Goal: Task Accomplishment & Management: Use online tool/utility

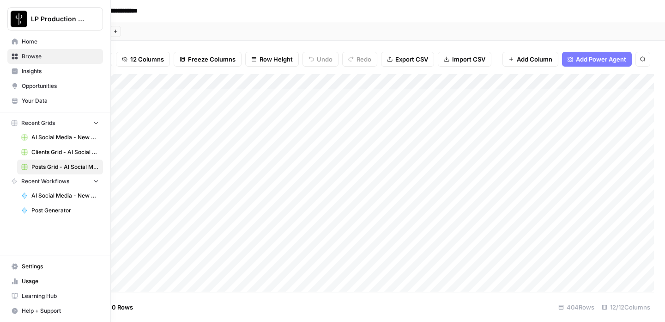
click at [55, 154] on span "Clients Grid - AI Social Media" at bounding box center [64, 152] width 67 height 8
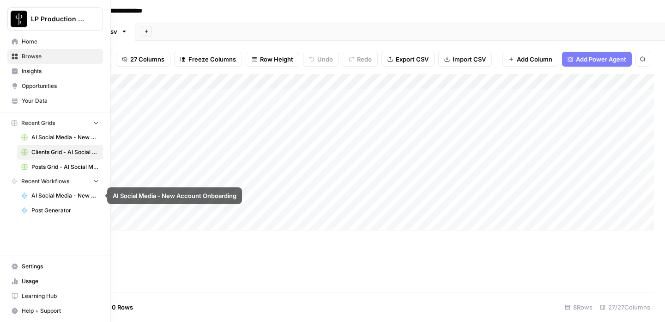
click at [51, 197] on span "AI Social Media - New Account Onboarding" at bounding box center [64, 195] width 67 height 8
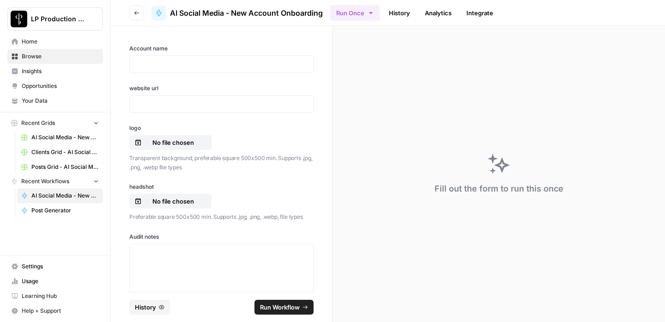
click at [51, 197] on span "AI Social Media - New Account Onboarding" at bounding box center [64, 195] width 67 height 8
click at [49, 193] on span "AI Social Media - New Account Onboarding" at bounding box center [64, 195] width 67 height 8
click at [50, 147] on link "Clients Grid - AI Social Media" at bounding box center [60, 152] width 86 height 15
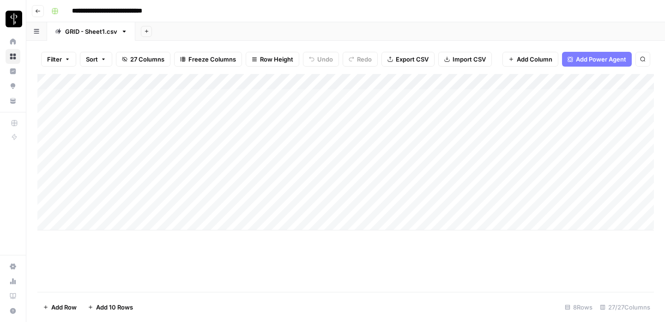
click at [35, 12] on icon "button" at bounding box center [38, 11] width 6 height 6
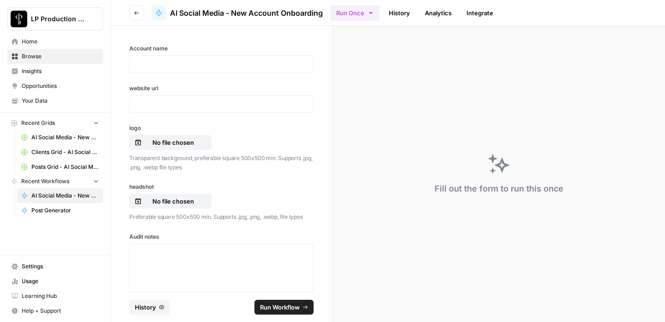
click at [49, 195] on span "AI Social Media - New Account Onboarding" at bounding box center [64, 195] width 67 height 8
click at [43, 153] on span "Clients Grid - AI Social Media" at bounding box center [64, 152] width 67 height 8
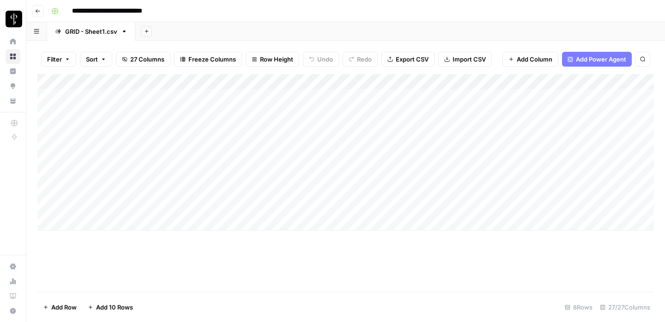
drag, startPoint x: 181, startPoint y: 8, endPoint x: 79, endPoint y: 8, distance: 102.1
click at [79, 8] on div "**********" at bounding box center [352, 11] width 609 height 15
click at [38, 13] on icon "button" at bounding box center [38, 11] width 6 height 6
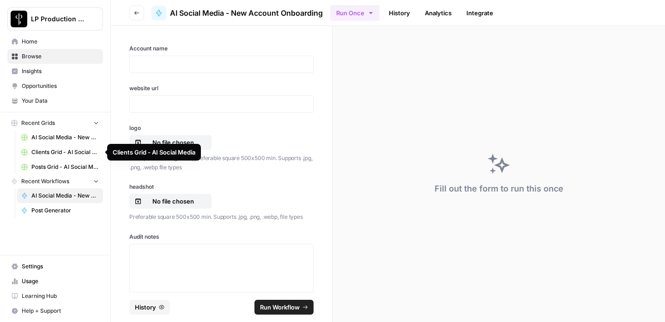
click at [53, 164] on span "Posts Grid - AI Social Media" at bounding box center [64, 167] width 67 height 8
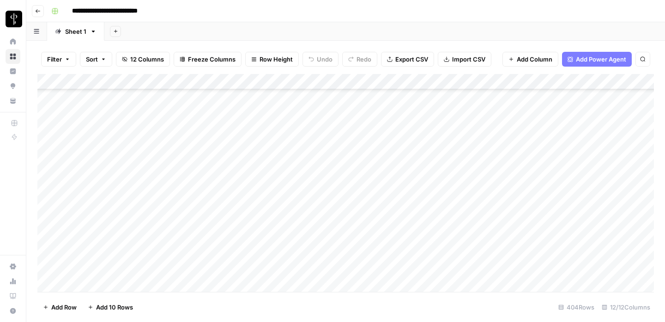
scroll to position [4397, 0]
click at [173, 205] on div "Add Column" at bounding box center [345, 183] width 617 height 218
click at [37, 10] on icon "button" at bounding box center [38, 11] width 6 height 6
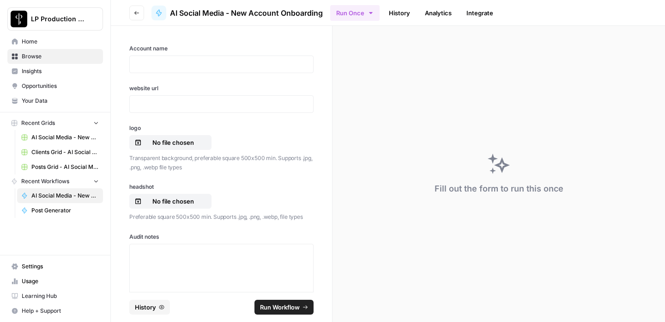
click at [47, 162] on link "Posts Grid - AI Social Media" at bounding box center [60, 166] width 86 height 15
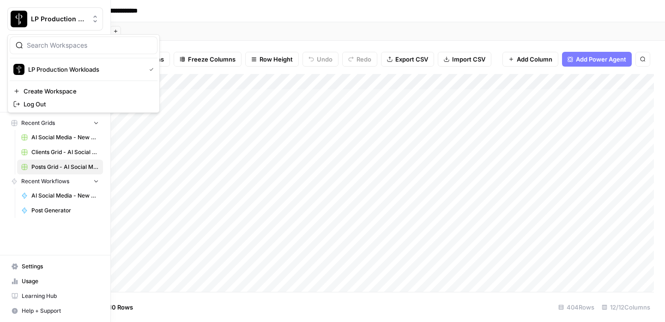
click at [36, 12] on button "LP Production Workloads" at bounding box center [55, 18] width 96 height 23
click at [37, 16] on span "LP Production Workloads" at bounding box center [59, 18] width 56 height 9
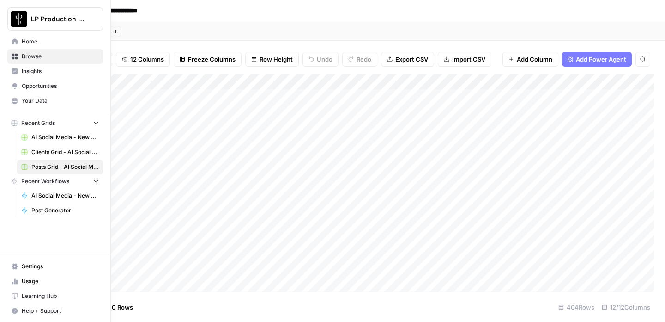
click at [49, 152] on span "Clients Grid - AI Social Media" at bounding box center [64, 152] width 67 height 8
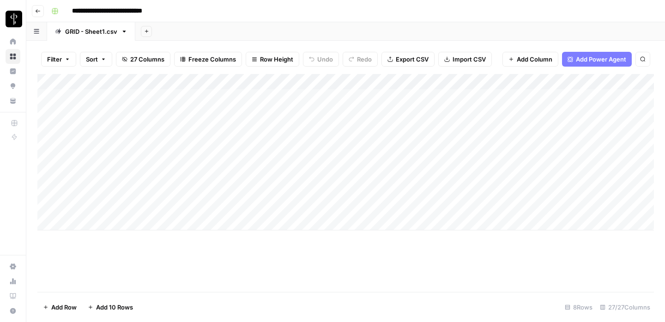
click at [229, 175] on div "Add Column" at bounding box center [345, 152] width 617 height 156
click at [236, 220] on div "Add Column" at bounding box center [345, 152] width 617 height 156
type textarea "*"
type textarea "**********"
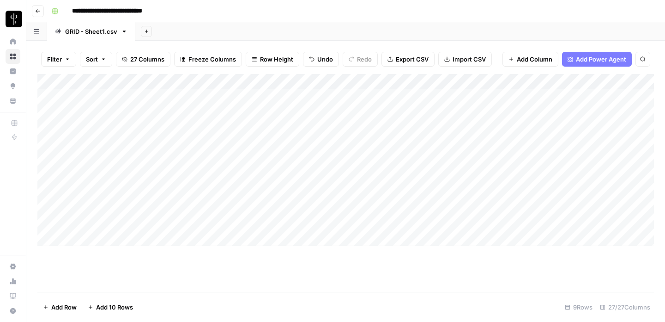
click at [274, 255] on div "Add Column" at bounding box center [345, 183] width 617 height 218
click at [231, 226] on div "Add Column" at bounding box center [345, 160] width 617 height 172
click at [331, 221] on div "Add Column" at bounding box center [345, 160] width 617 height 172
click at [207, 219] on div "Add Column" at bounding box center [345, 160] width 617 height 172
click at [344, 223] on div "Add Column" at bounding box center [345, 160] width 617 height 172
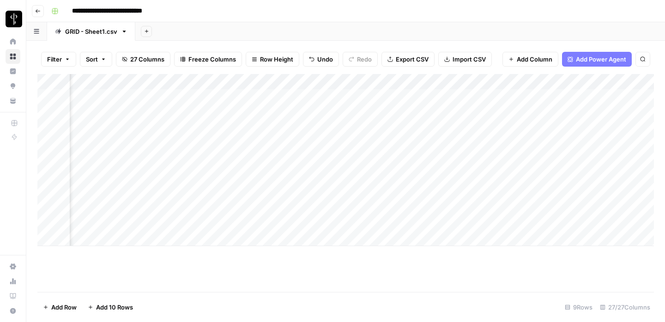
scroll to position [0, 43]
click at [236, 164] on div "Add Column" at bounding box center [345, 183] width 617 height 218
click at [49, 165] on div "Add Column" at bounding box center [345, 183] width 617 height 218
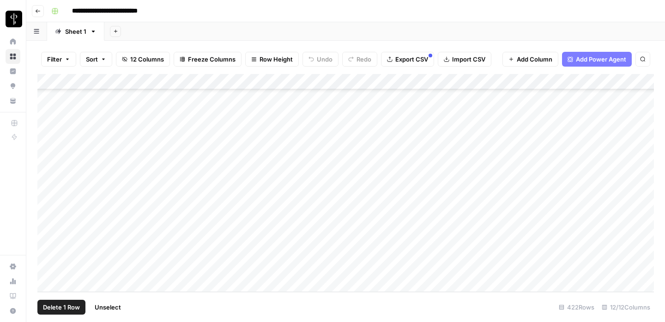
click at [48, 269] on div "Add Column" at bounding box center [345, 183] width 617 height 218
click at [646, 80] on div "Add Column" at bounding box center [345, 183] width 617 height 218
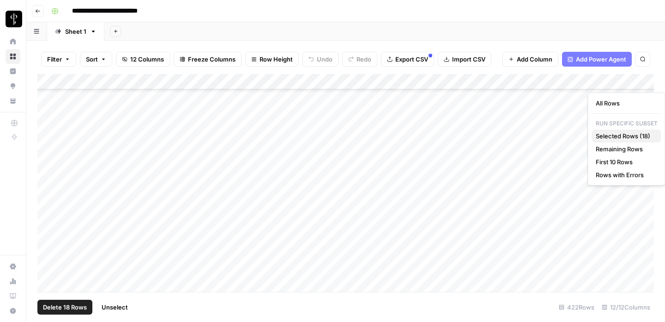
click at [627, 137] on span "Selected Rows (18)" at bounding box center [625, 135] width 58 height 9
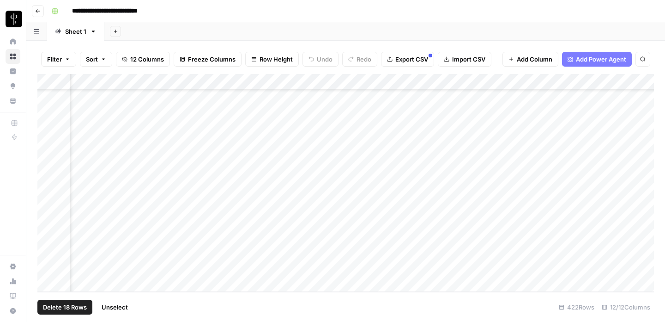
scroll to position [6443, 0]
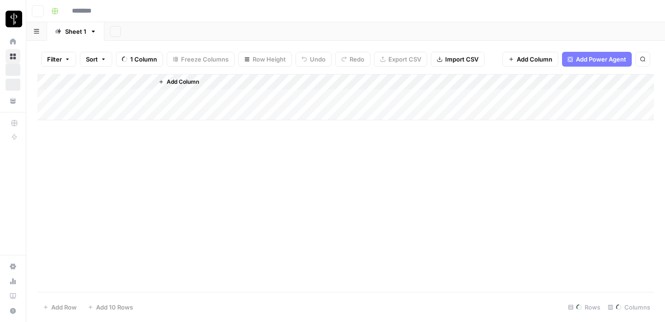
type input "**********"
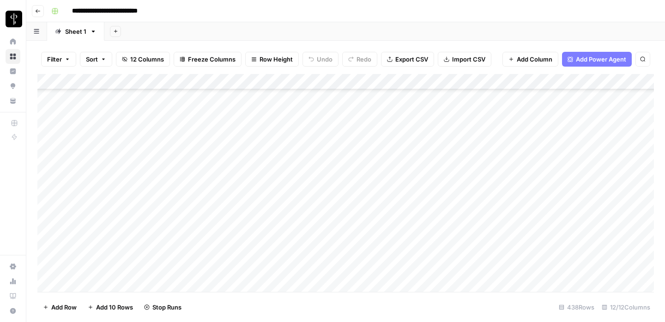
scroll to position [6520, 0]
click at [533, 192] on div "Add Column" at bounding box center [345, 183] width 617 height 218
click at [326, 191] on div "Add Column" at bounding box center [345, 183] width 617 height 218
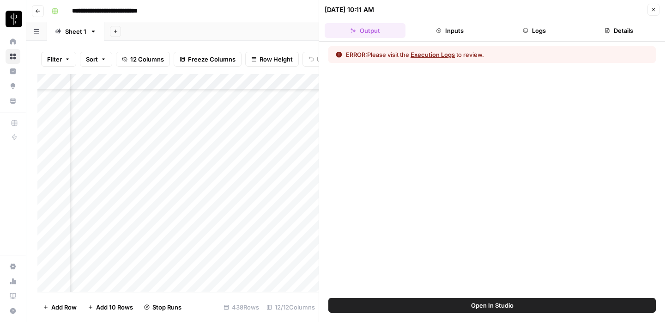
click at [647, 7] on div "10/10/25 at 10:11 AM Close" at bounding box center [492, 10] width 335 height 12
click at [653, 9] on icon "button" at bounding box center [654, 10] width 6 height 6
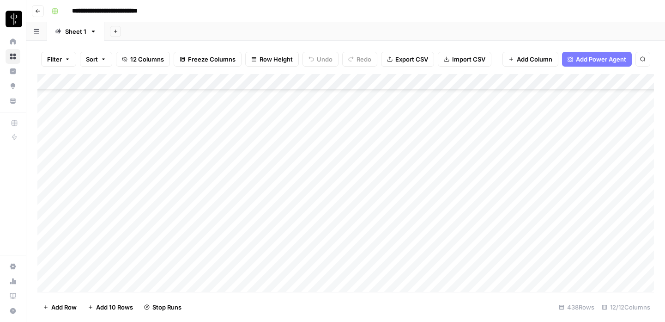
scroll to position [5835, 0]
click at [37, 11] on icon "button" at bounding box center [38, 11] width 5 height 4
click at [303, 139] on div "Add Column" at bounding box center [345, 183] width 617 height 218
